Goal: Browse casually

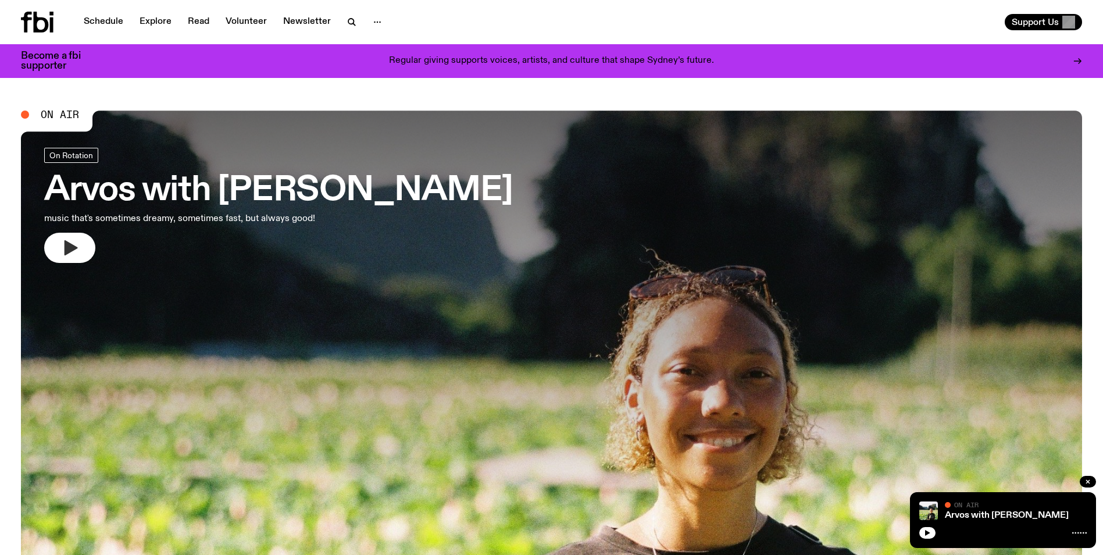
click at [65, 245] on icon "button" at bounding box center [71, 247] width 13 height 15
click at [69, 250] on icon "button" at bounding box center [71, 247] width 13 height 15
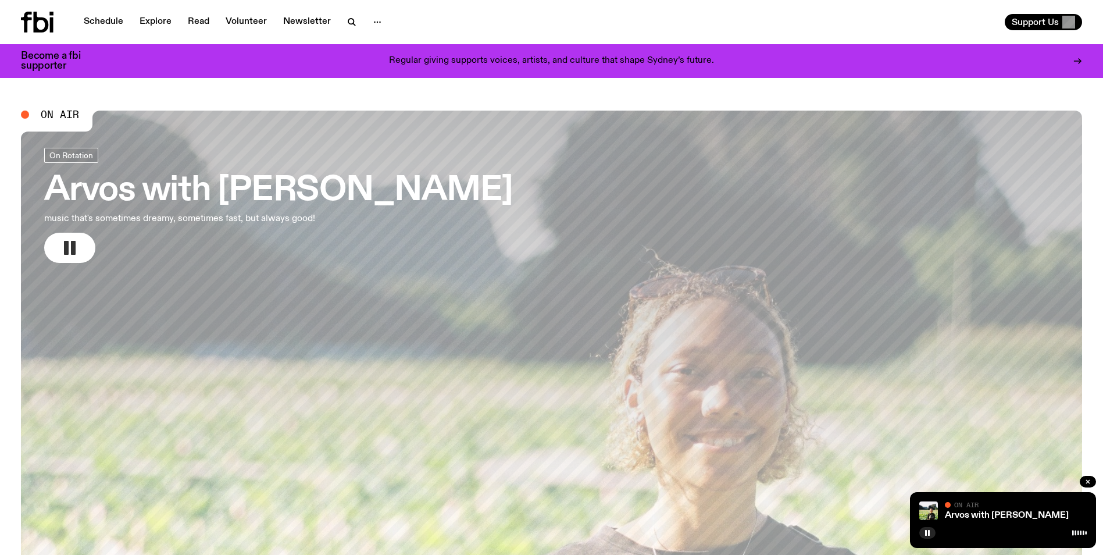
click at [74, 249] on rect "button" at bounding box center [73, 248] width 5 height 14
